Goal: Information Seeking & Learning: Learn about a topic

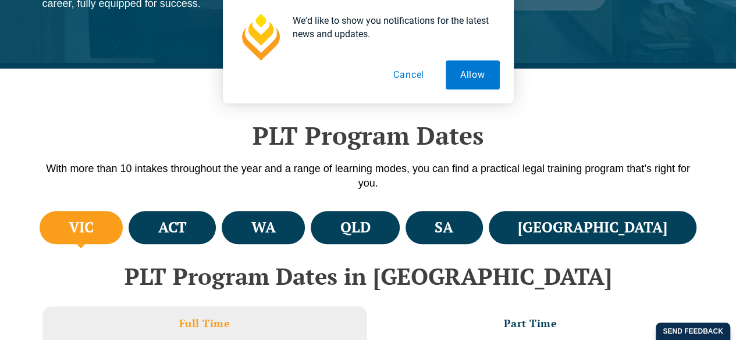
scroll to position [307, 0]
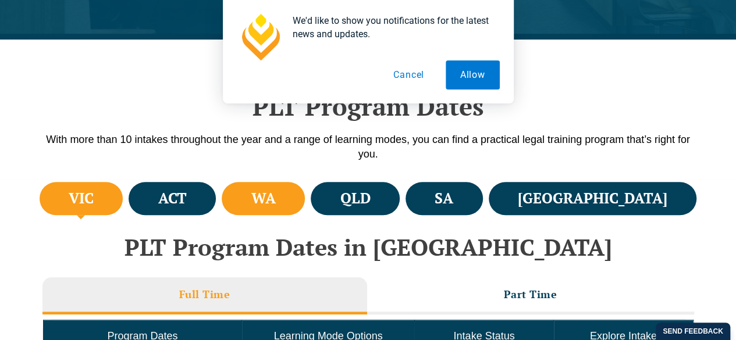
click at [305, 194] on li "WA" at bounding box center [263, 198] width 83 height 33
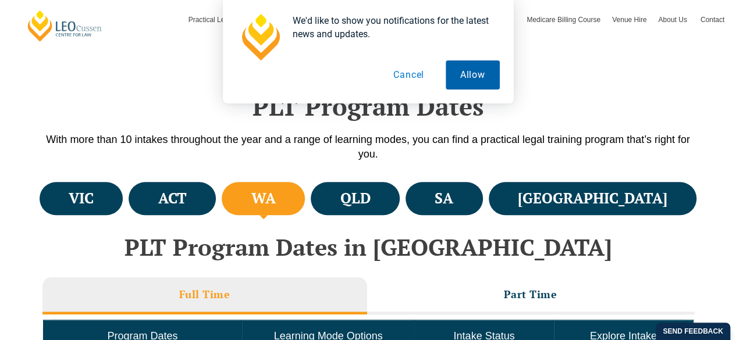
click at [469, 82] on button "Allow" at bounding box center [473, 75] width 54 height 29
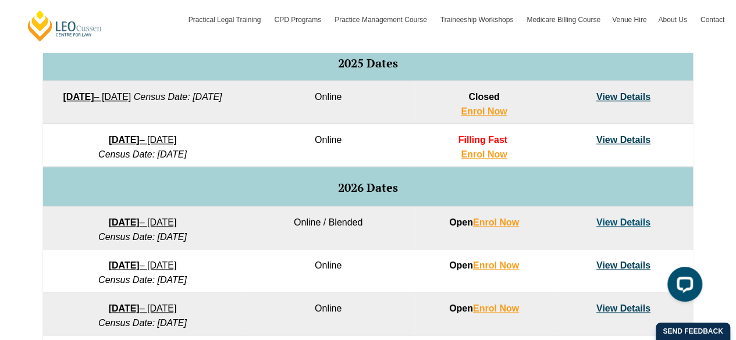
scroll to position [619, 0]
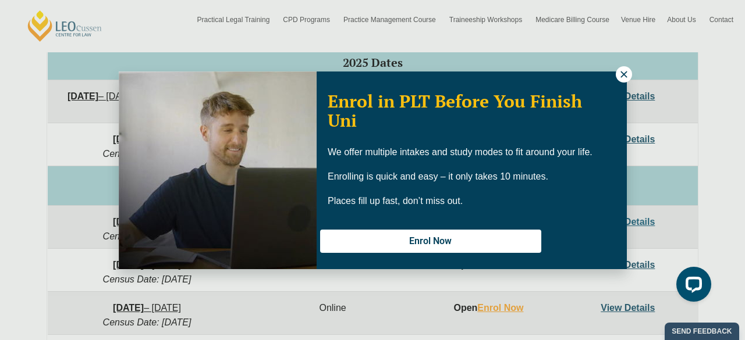
click at [625, 76] on icon at bounding box center [623, 74] width 6 height 6
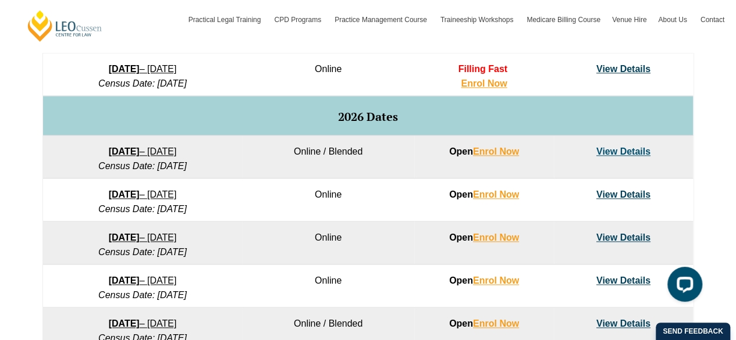
scroll to position [690, 0]
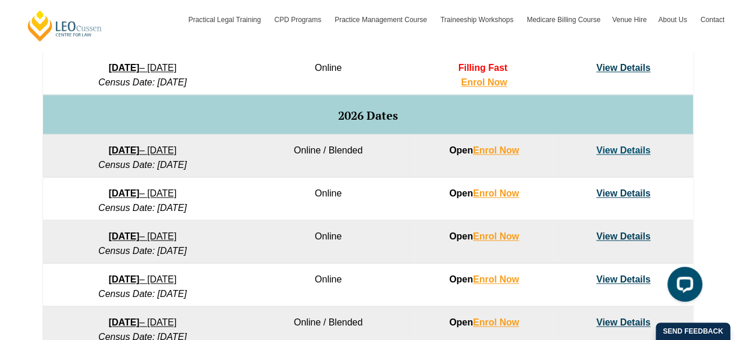
click at [631, 153] on link "View Details" at bounding box center [624, 150] width 54 height 10
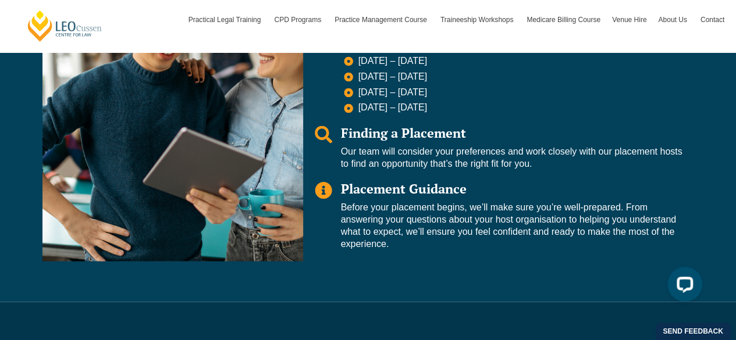
scroll to position [721, 0]
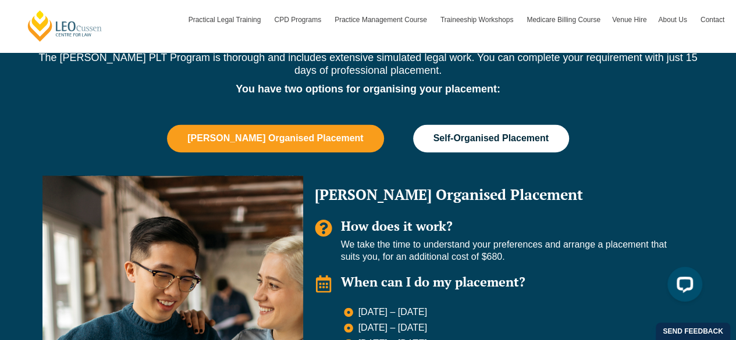
click at [488, 143] on span "Self-Organised Placement" at bounding box center [491, 138] width 115 height 10
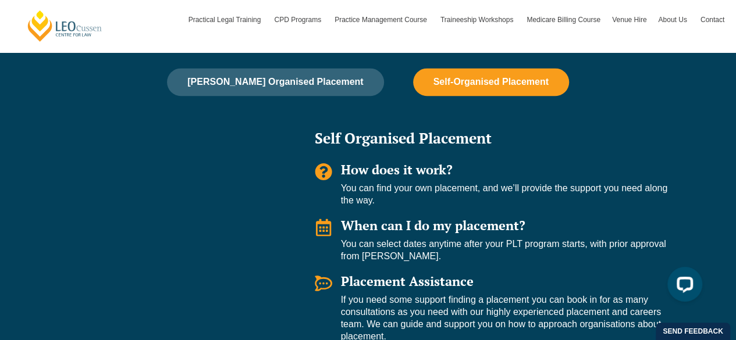
scroll to position [778, 0]
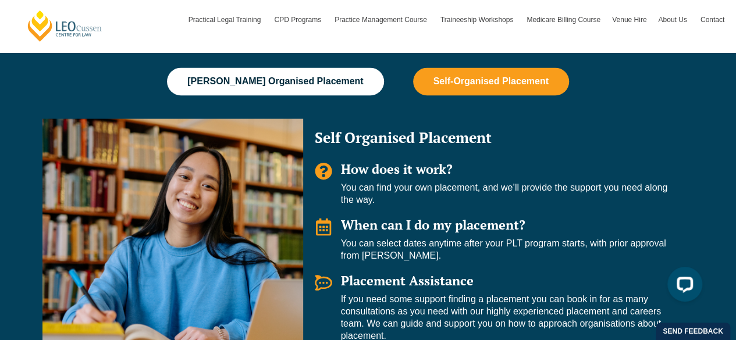
click at [277, 91] on button "[PERSON_NAME] Organised Placement" at bounding box center [275, 82] width 217 height 28
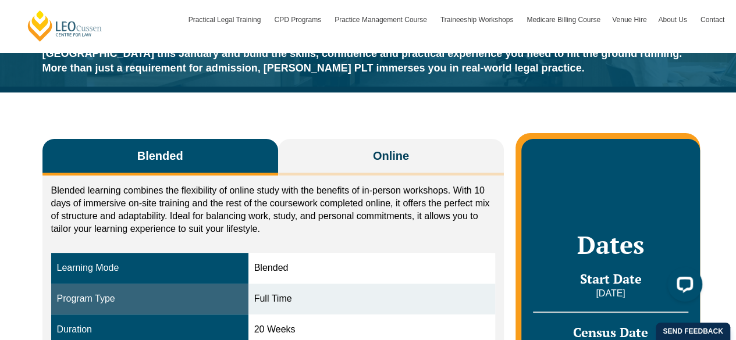
scroll to position [79, 0]
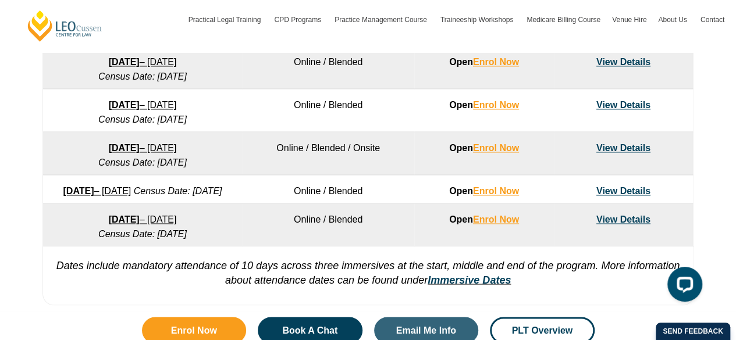
scroll to position [864, 0]
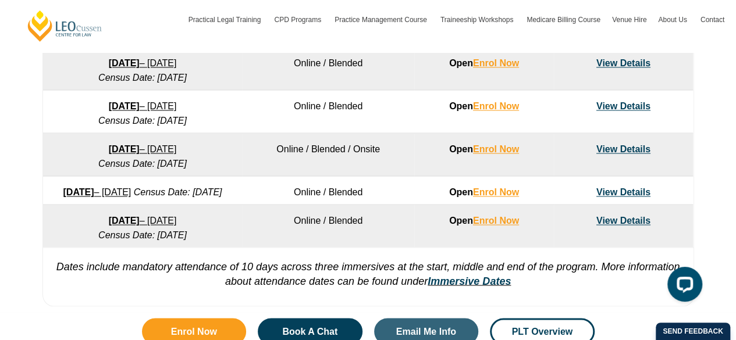
click at [634, 107] on link "View Details" at bounding box center [624, 106] width 54 height 10
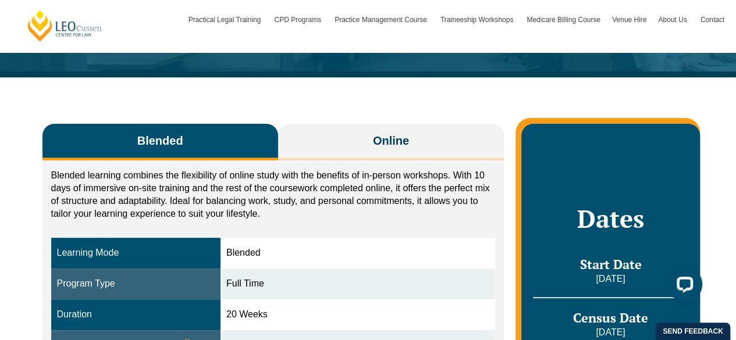
scroll to position [139, 0]
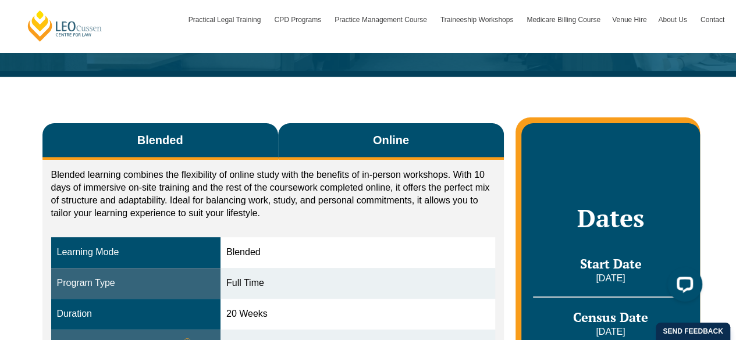
click at [381, 144] on span "Online" at bounding box center [391, 140] width 36 height 16
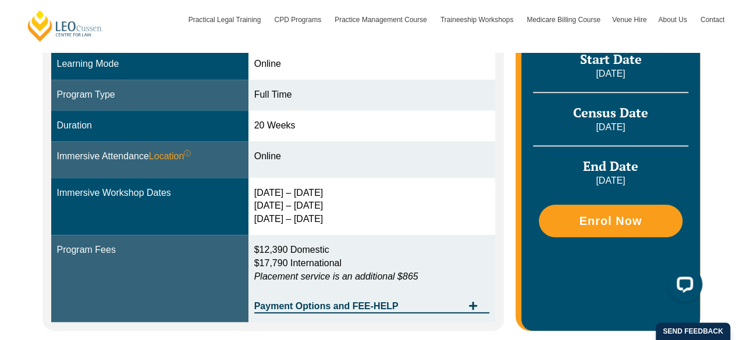
scroll to position [334, 0]
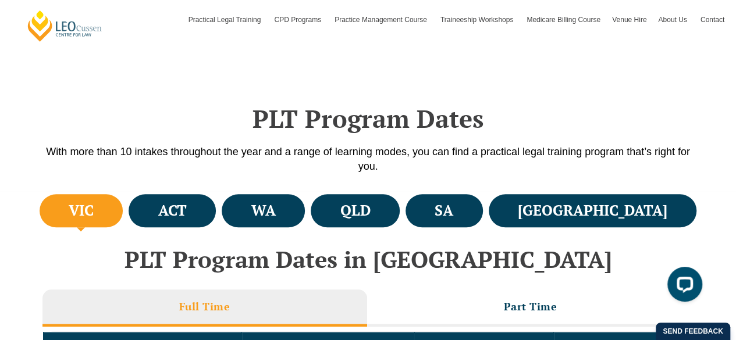
scroll to position [296, 0]
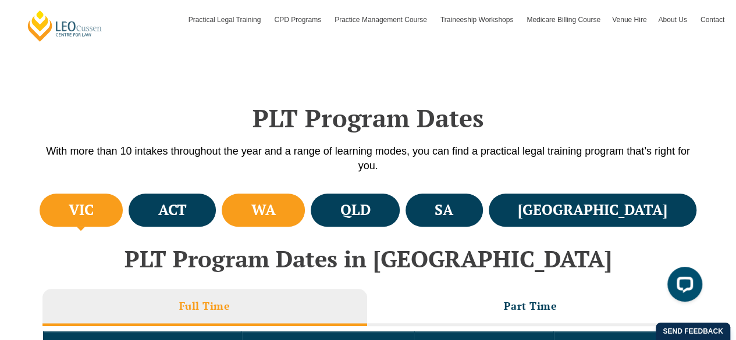
click at [288, 218] on li "WA" at bounding box center [263, 210] width 83 height 33
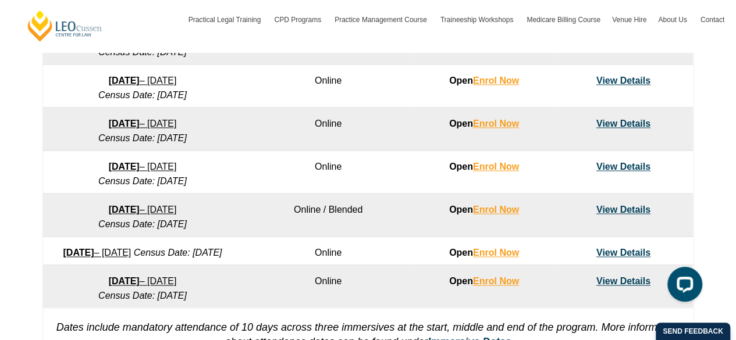
scroll to position [814, 0]
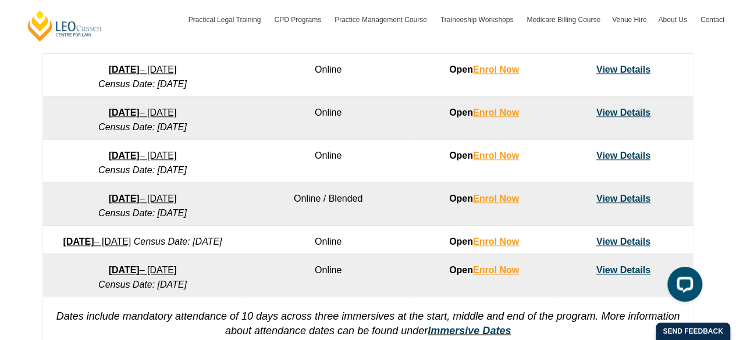
click at [612, 200] on link "View Details" at bounding box center [624, 199] width 54 height 10
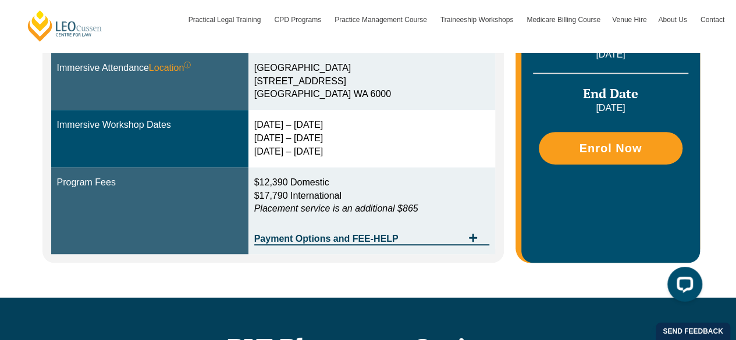
scroll to position [399, 0]
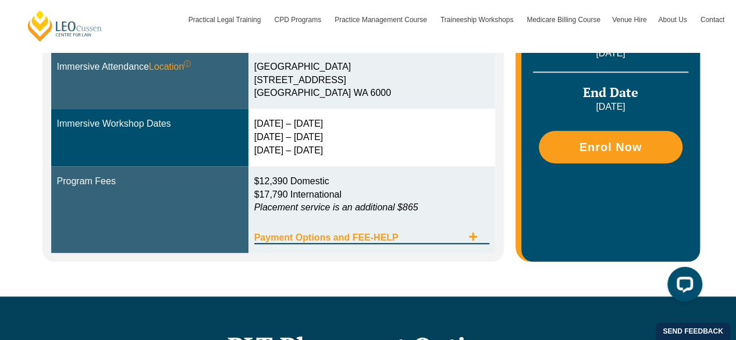
click at [353, 230] on div "Payment Options and FEE-HELP" at bounding box center [372, 233] width 236 height 24
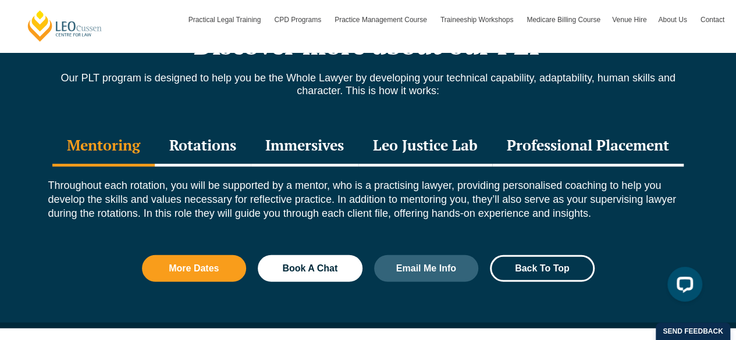
scroll to position [1612, 0]
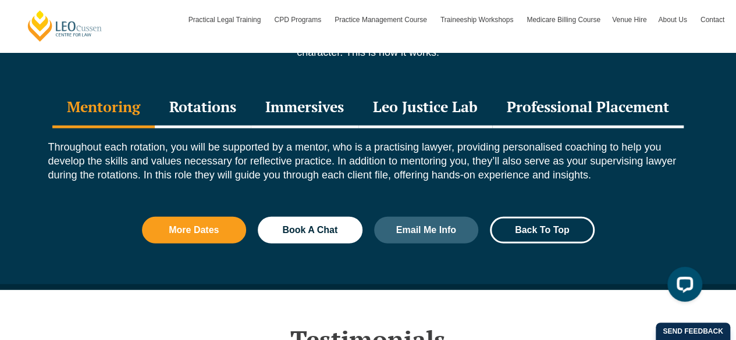
click at [217, 105] on div "Rotations" at bounding box center [203, 108] width 96 height 41
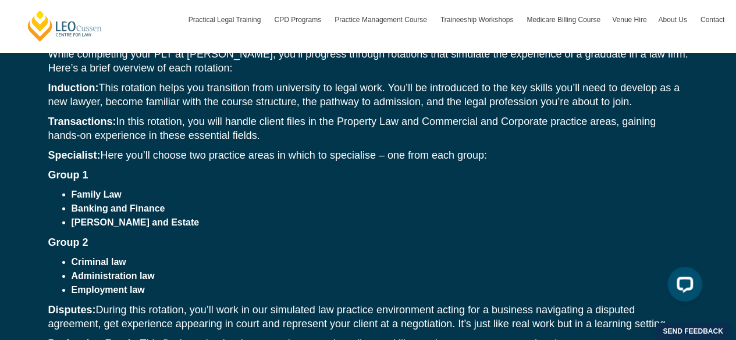
scroll to position [1552, 0]
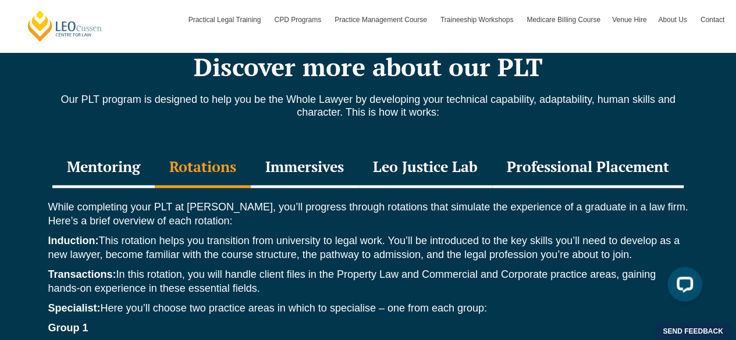
click at [288, 161] on div "Immersives" at bounding box center [305, 168] width 108 height 41
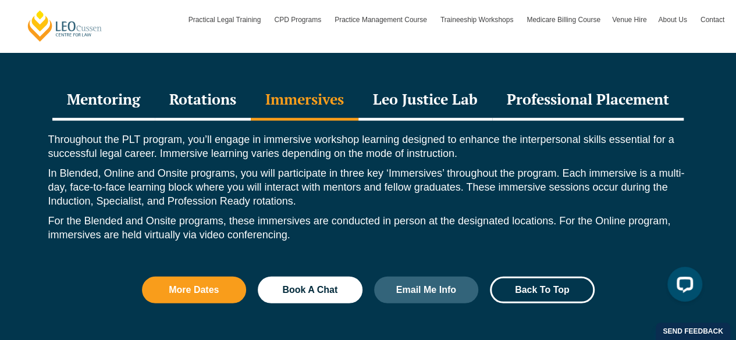
scroll to position [1620, 0]
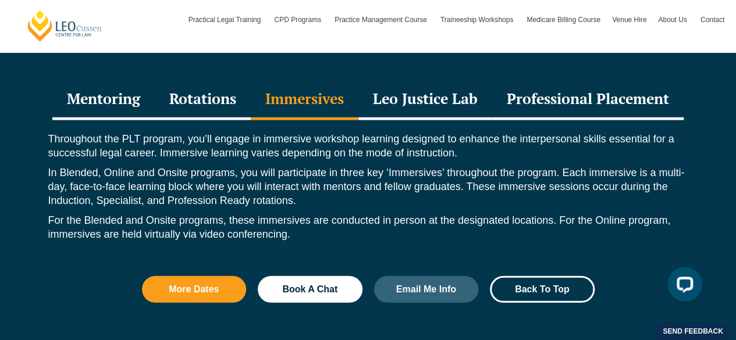
click at [418, 100] on div "Leo Justice Lab" at bounding box center [426, 100] width 134 height 41
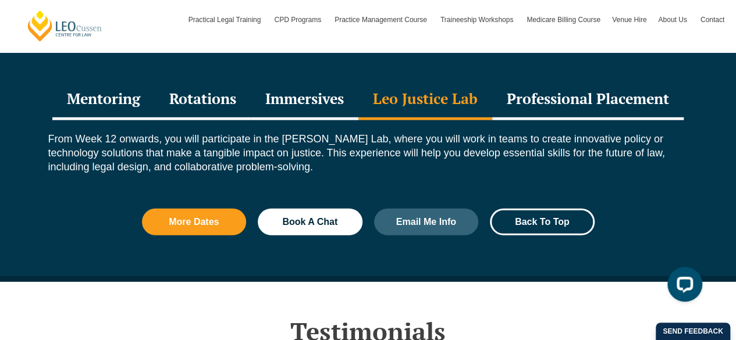
click at [567, 107] on div "Professional Placement" at bounding box center [587, 100] width 191 height 41
